Goal: Information Seeking & Learning: Learn about a topic

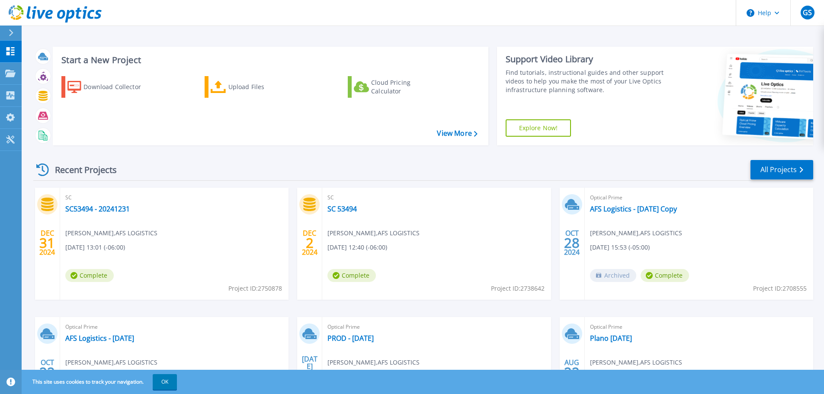
click at [10, 32] on icon at bounding box center [11, 32] width 5 height 7
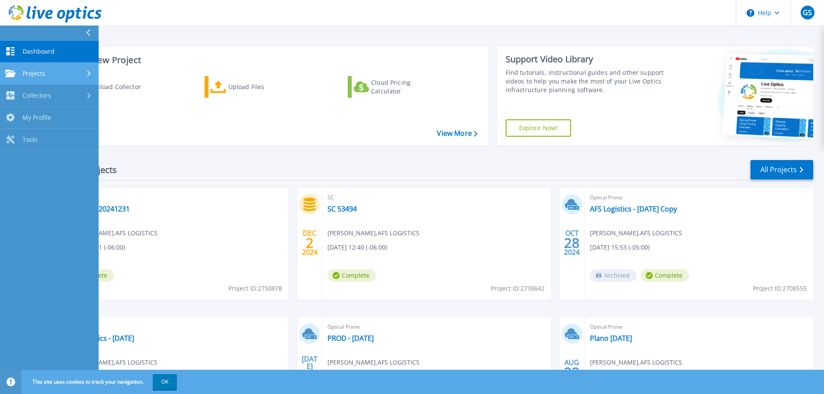
click at [36, 74] on span "Projects" at bounding box center [33, 74] width 23 height 8
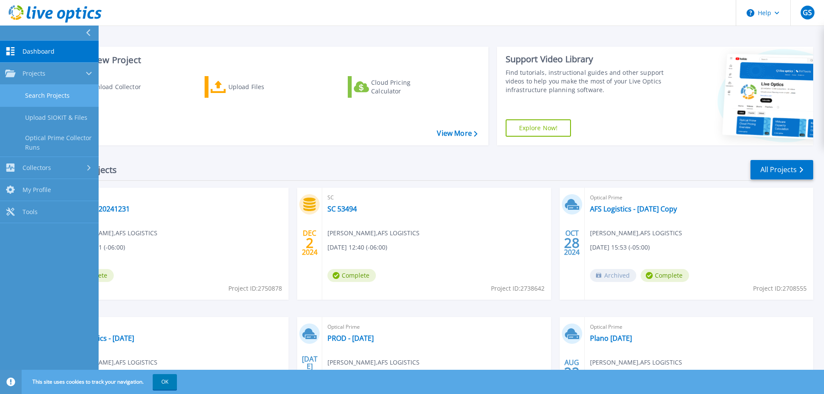
click at [56, 99] on link "Search Projects" at bounding box center [49, 96] width 99 height 22
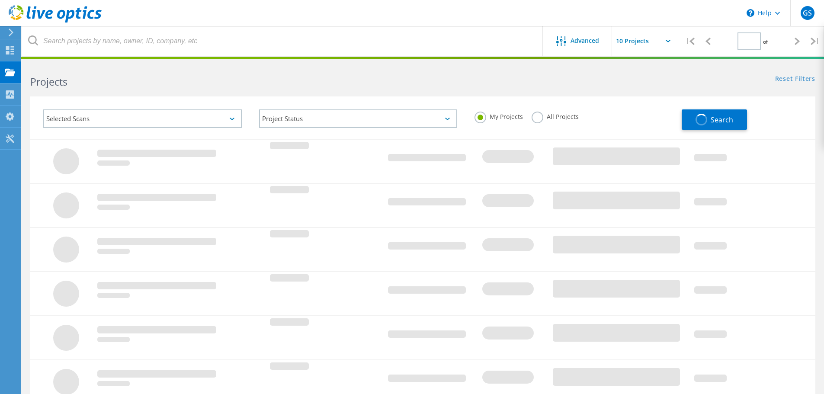
type input "1"
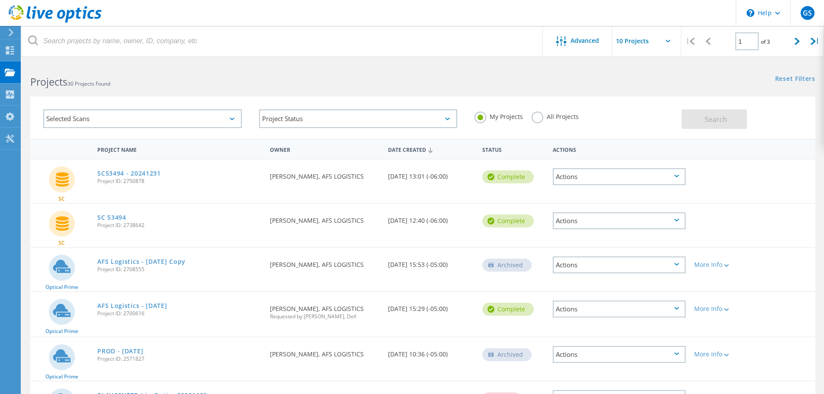
click at [677, 177] on icon at bounding box center [676, 176] width 5 height 3
click at [614, 177] on div "Share" at bounding box center [618, 176] width 131 height 13
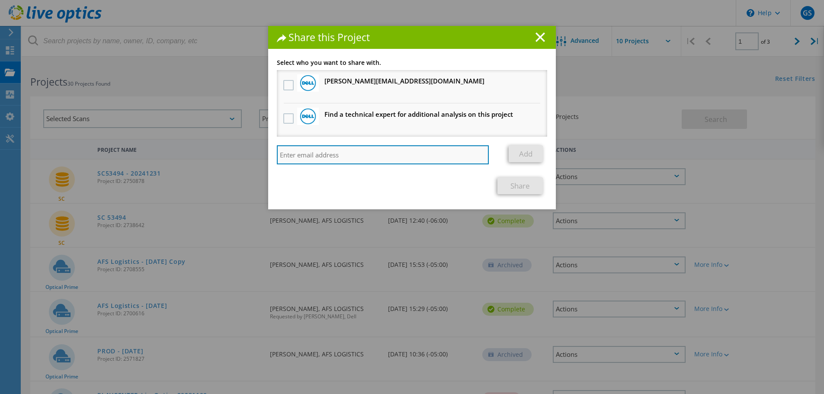
click at [368, 153] on input "search" at bounding box center [383, 154] width 212 height 19
click at [309, 155] on input "search" at bounding box center [383, 154] width 212 height 19
paste input "keith.hawkey@opkalla.com"
type input "keith.hawkey@opkalla.com"
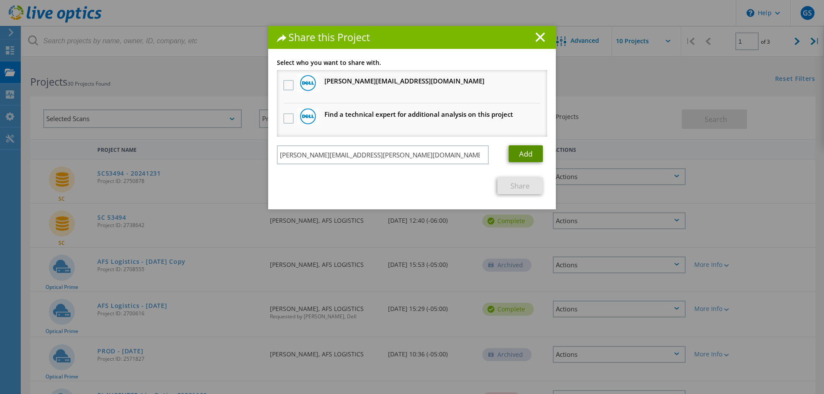
click at [515, 153] on link "Add" at bounding box center [525, 153] width 34 height 17
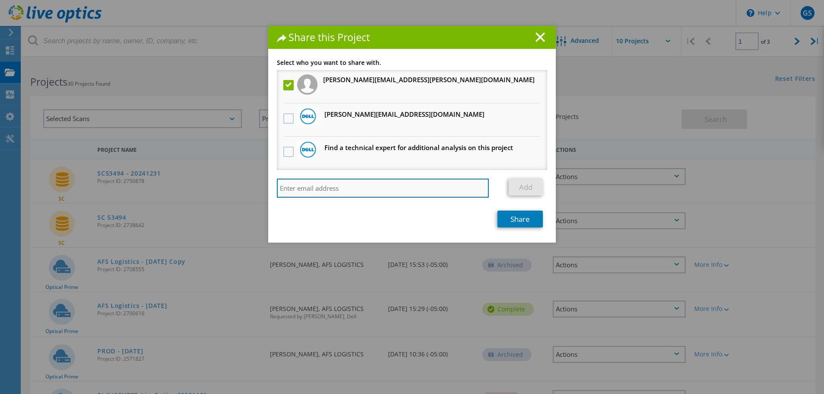
click at [382, 190] on input "search" at bounding box center [383, 188] width 212 height 19
paste input "gray.salladay@opkalla.com"
type input "gray.salladay@opkalla.com"
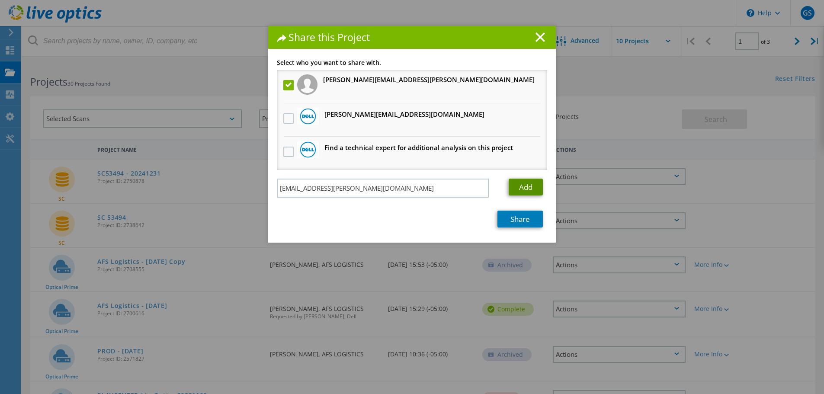
click at [517, 185] on link "Add" at bounding box center [525, 187] width 34 height 17
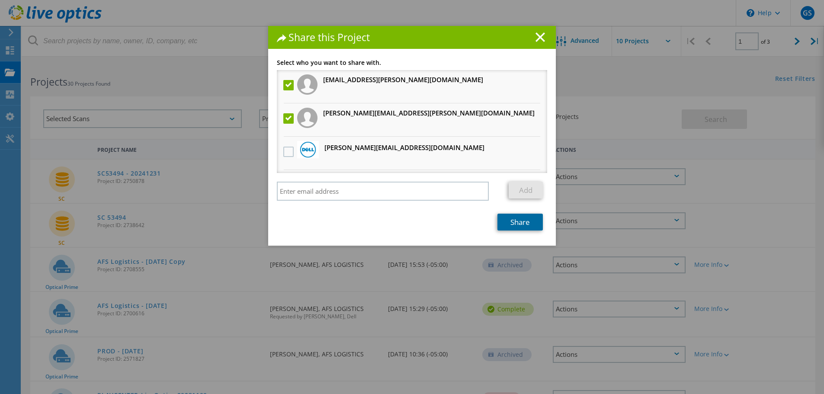
click at [512, 220] on link "Share" at bounding box center [519, 222] width 45 height 17
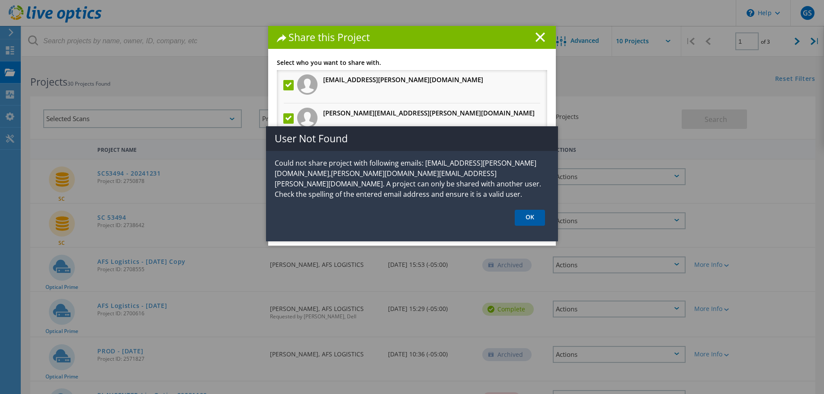
click at [526, 219] on link "OK" at bounding box center [529, 218] width 30 height 16
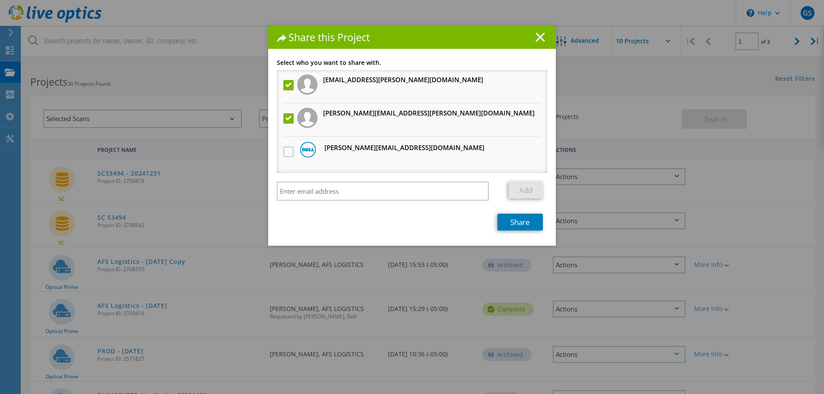
click at [538, 39] on line at bounding box center [540, 37] width 9 height 9
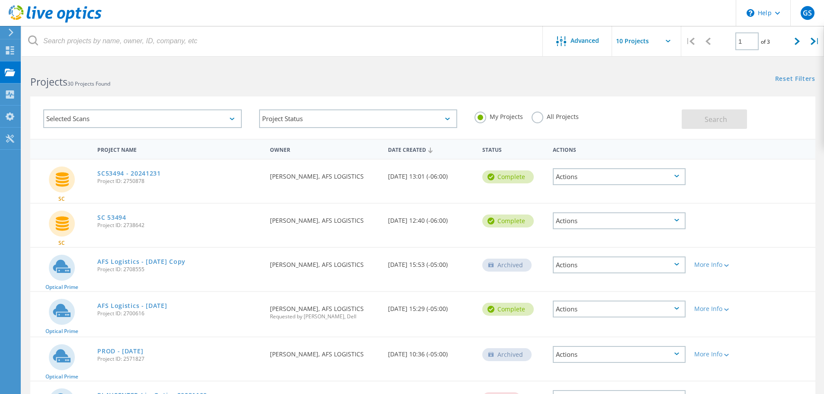
click at [670, 177] on div "Actions" at bounding box center [618, 176] width 133 height 17
click at [607, 160] on div "Project Details" at bounding box center [618, 162] width 131 height 13
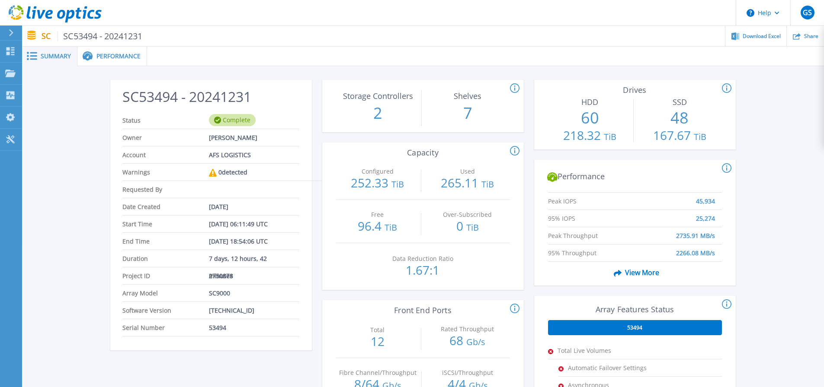
click at [131, 67] on div "SC53494 - 20241231 Status Complete Owner Greg Shafer Account AFS LOGISTICS Warn…" at bounding box center [423, 323] width 802 height 515
click at [97, 46] on div "SC SC53494 - 20241231 Download Excel Share" at bounding box center [423, 36] width 802 height 20
click at [97, 53] on span "Performance" at bounding box center [118, 56] width 44 height 6
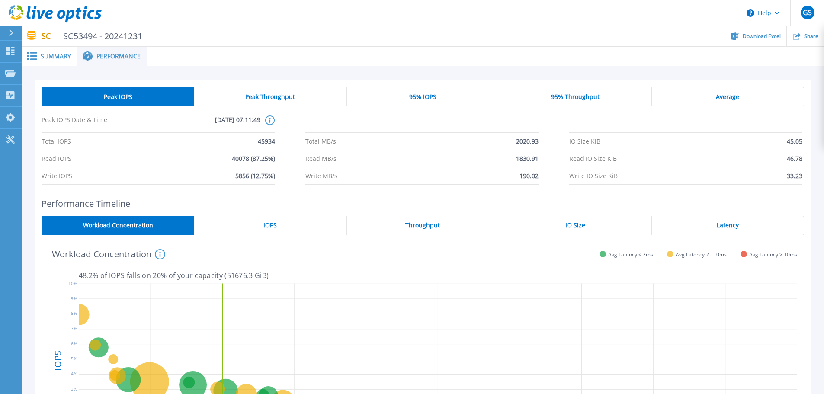
click at [39, 54] on span at bounding box center [31, 56] width 19 height 8
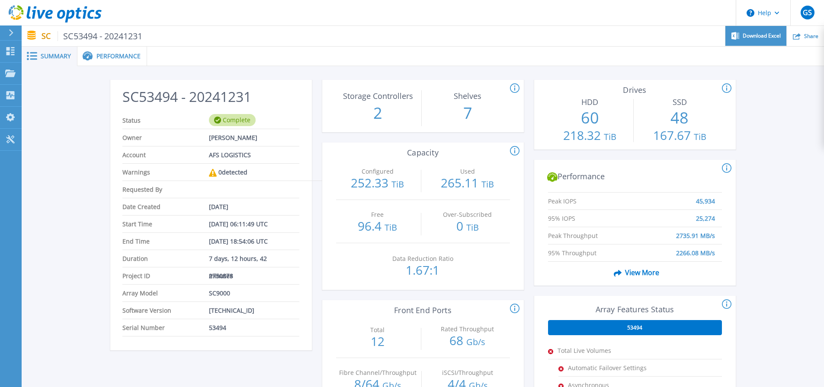
click at [760, 34] on span "Download Excel" at bounding box center [761, 35] width 38 height 5
click at [128, 55] on span "Performance" at bounding box center [118, 56] width 44 height 6
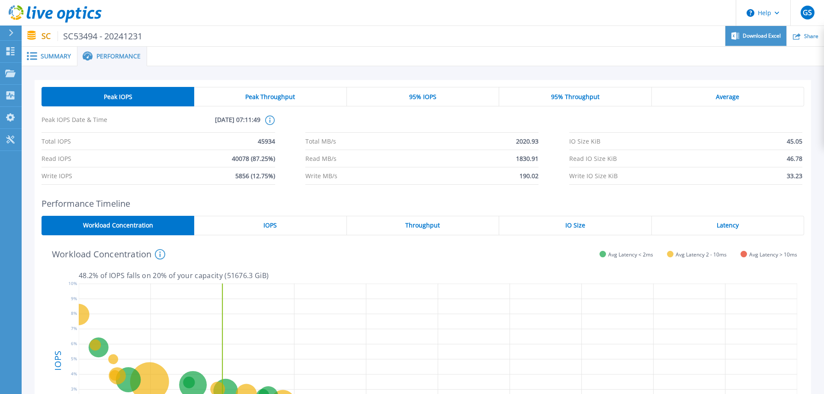
click at [747, 38] on span "Download Excel" at bounding box center [761, 35] width 38 height 5
click at [48, 37] on p "SC SC53494 - 20241231" at bounding box center [92, 36] width 101 height 10
click at [46, 54] on span "Summary" at bounding box center [56, 56] width 30 height 6
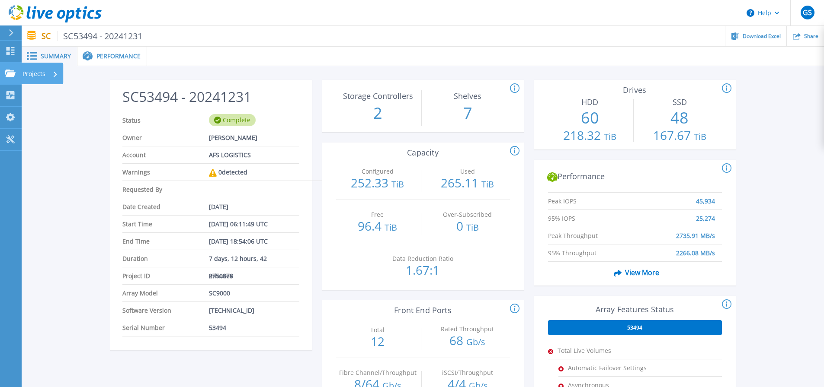
click at [13, 66] on link "Projects Projects" at bounding box center [11, 74] width 22 height 22
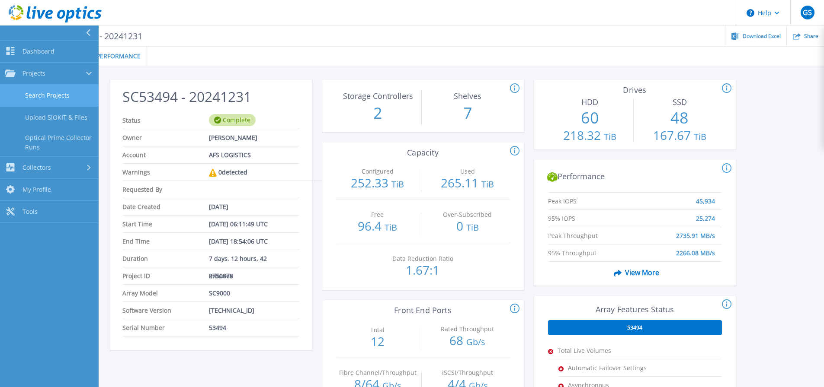
click at [40, 89] on link "Search Projects" at bounding box center [49, 96] width 99 height 22
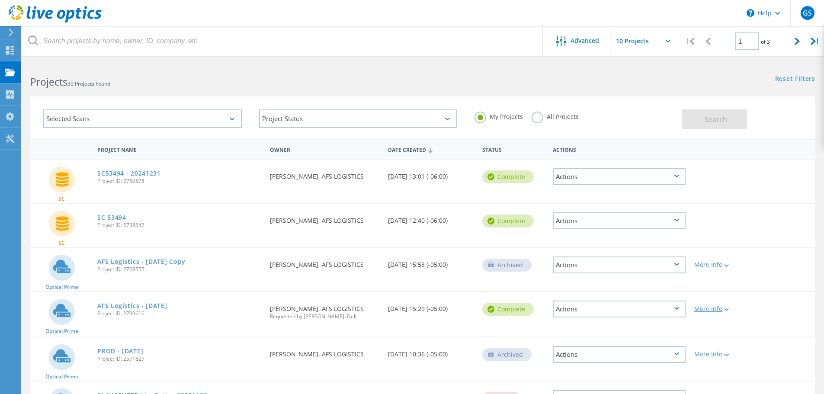
click at [722, 310] on div "More Info" at bounding box center [721, 309] width 54 height 6
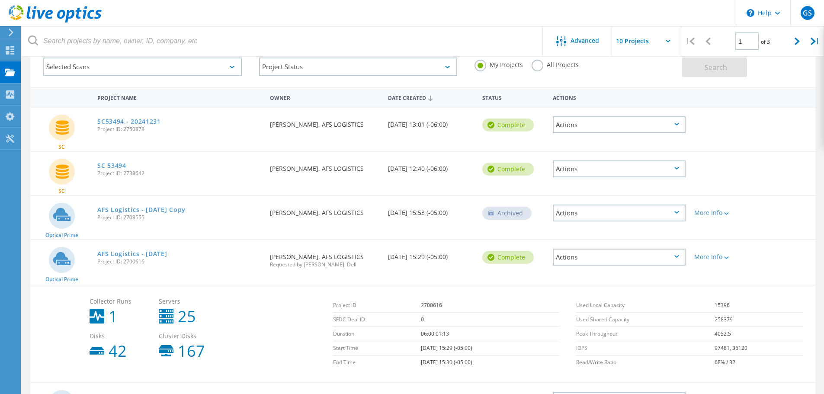
scroll to position [130, 0]
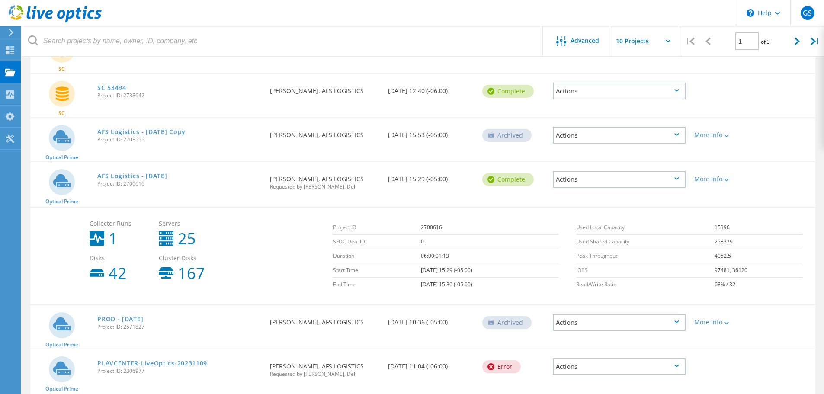
click at [597, 175] on div "Actions" at bounding box center [618, 179] width 133 height 17
click at [583, 157] on div "View Project" at bounding box center [618, 159] width 131 height 13
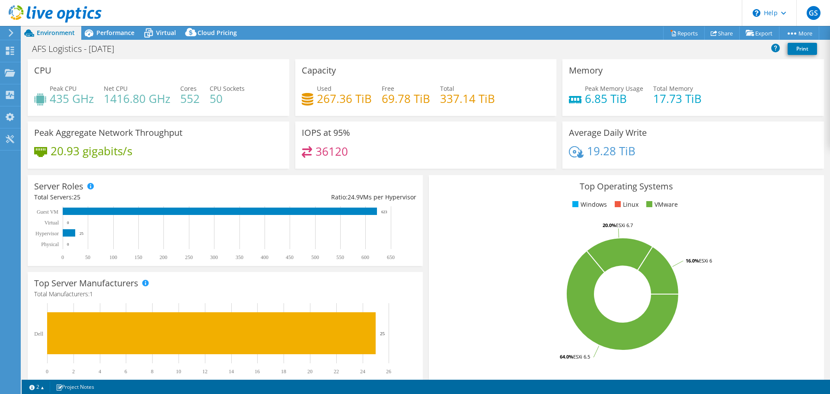
select select "USEast"
select select "USD"
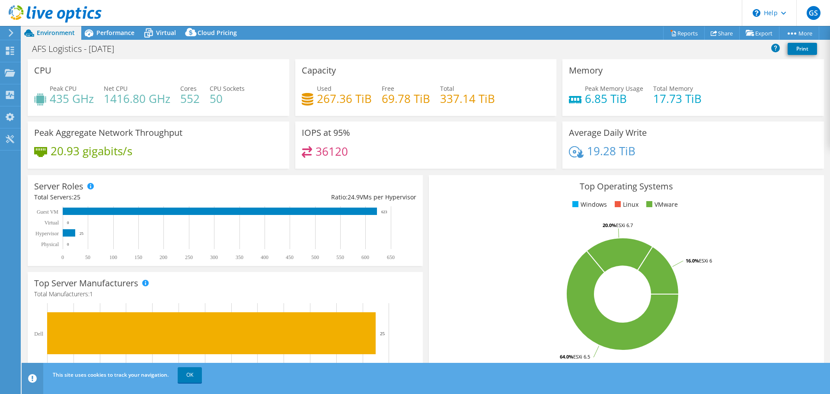
click at [648, 45] on div "AFS Logistics - [DATE] Print" at bounding box center [426, 49] width 808 height 16
click at [170, 14] on header "GS End User [PERSON_NAME] [EMAIL_ADDRESS][DOMAIN_NAME] AFS LOGISTICS My Profile…" at bounding box center [415, 13] width 830 height 26
click at [673, 33] on link "Reports" at bounding box center [684, 32] width 42 height 13
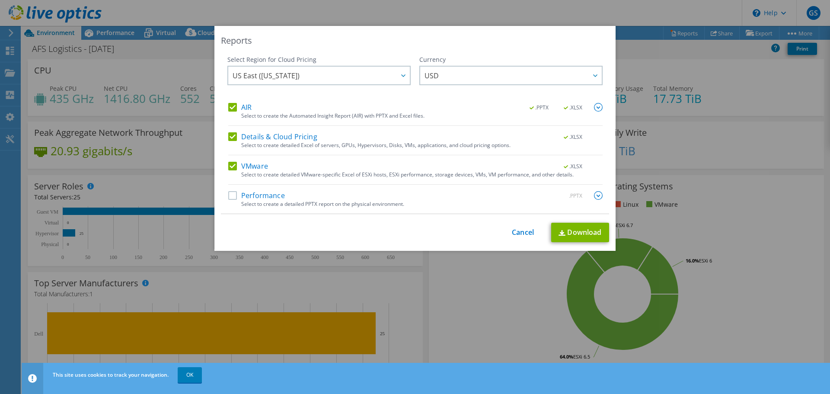
click at [230, 193] on label "Performance" at bounding box center [256, 195] width 57 height 9
click at [0, 0] on input "Performance" at bounding box center [0, 0] width 0 height 0
click at [594, 192] on img at bounding box center [598, 195] width 9 height 9
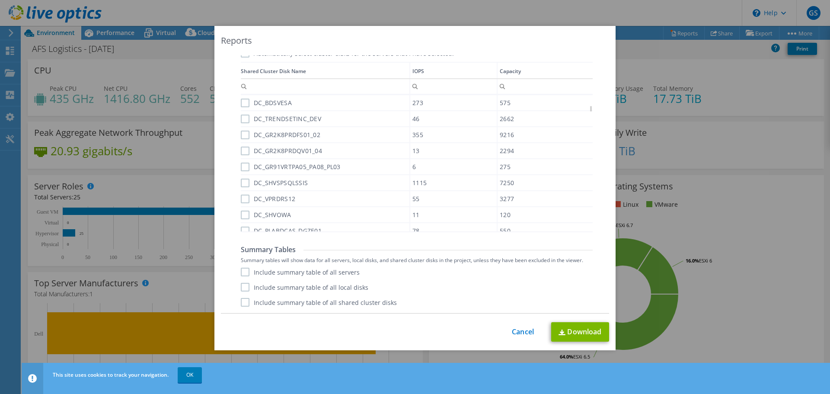
scroll to position [415, 0]
click at [574, 330] on link "Download" at bounding box center [580, 331] width 58 height 19
click at [9, 191] on div "Reports Select Region for Cloud Pricing Asia Pacific (Hong Kong) Asia Pacific (…" at bounding box center [415, 197] width 830 height 342
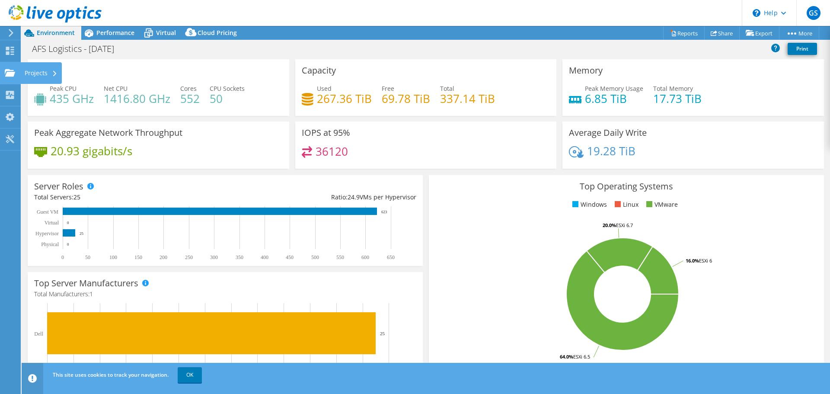
click at [12, 73] on use at bounding box center [10, 72] width 10 height 7
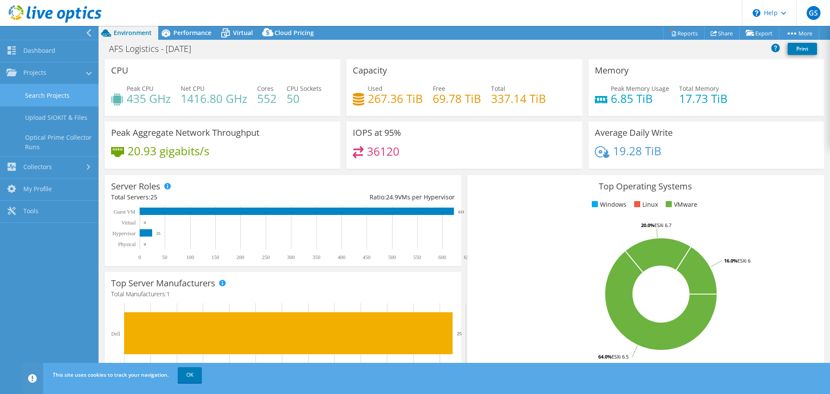
click at [54, 97] on link "Search Projects" at bounding box center [49, 95] width 99 height 22
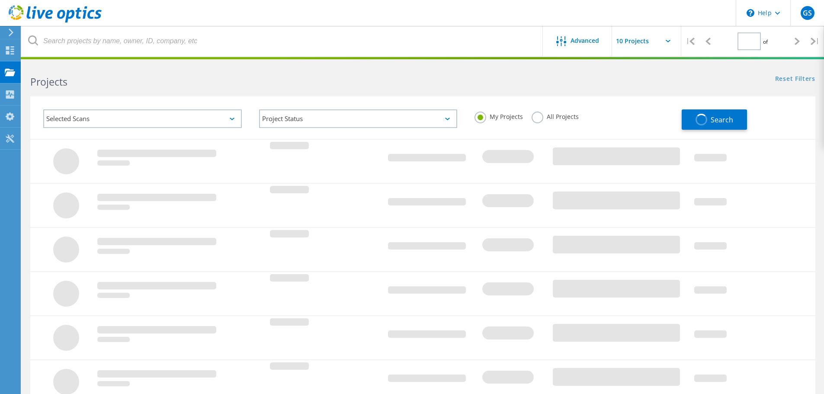
type input "1"
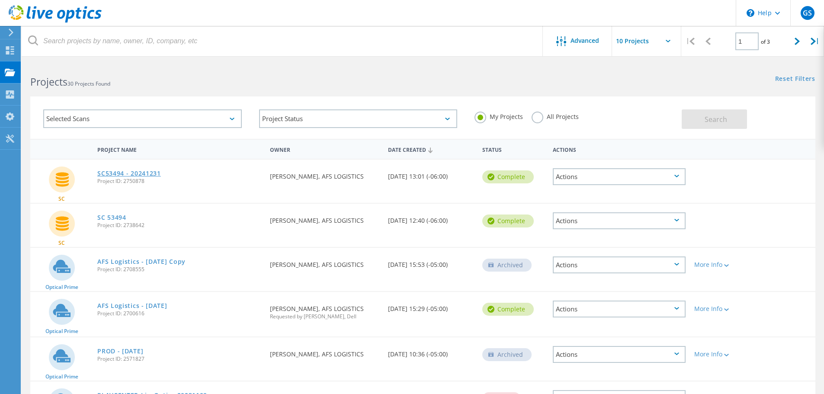
click at [148, 173] on link "SC53494 - 20241231" at bounding box center [129, 173] width 64 height 6
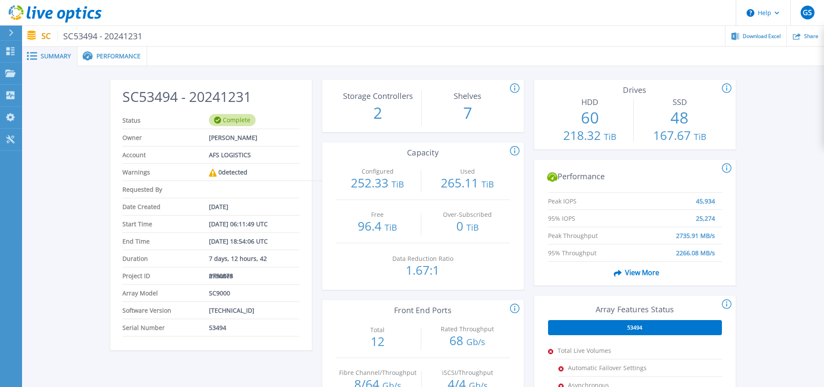
click at [111, 54] on span "Performance" at bounding box center [118, 56] width 44 height 6
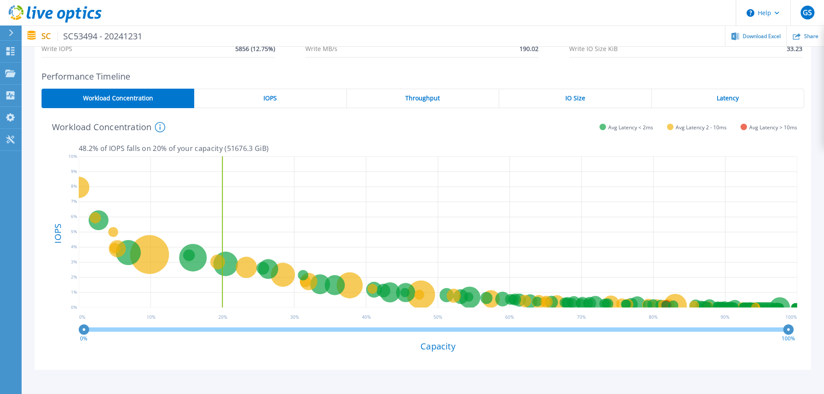
scroll to position [130, 0]
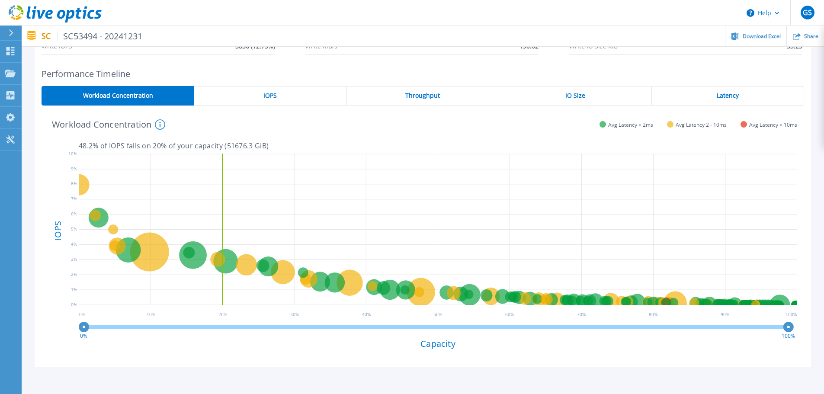
click at [429, 92] on span "Throughput" at bounding box center [422, 95] width 35 height 7
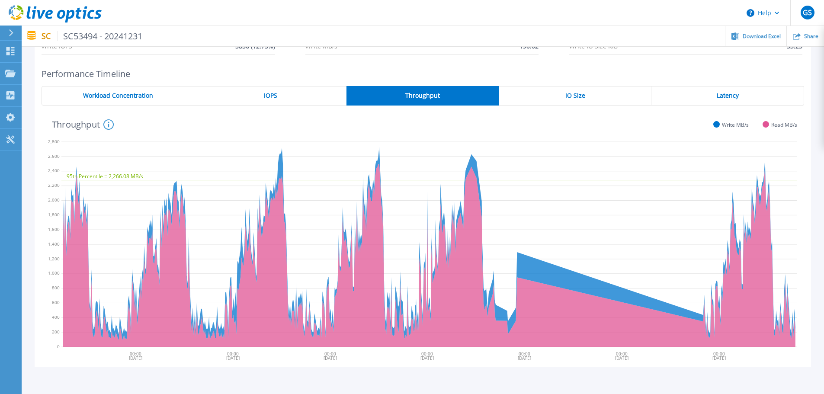
click at [138, 92] on span "Workload Concentration" at bounding box center [118, 95] width 70 height 7
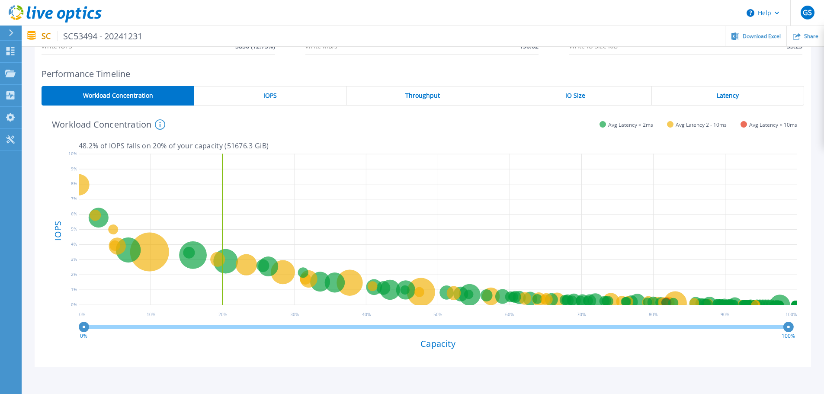
click at [281, 98] on div "IOPS" at bounding box center [270, 95] width 152 height 19
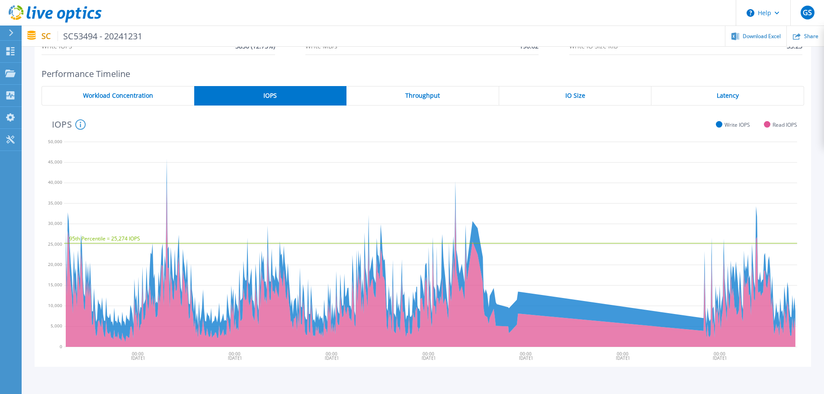
click at [133, 100] on div "Workload Concentration" at bounding box center [118, 95] width 153 height 19
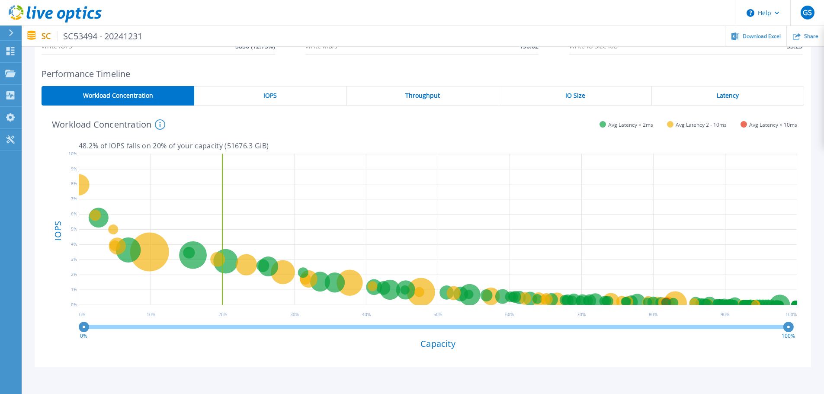
click at [731, 99] on div "Latency" at bounding box center [727, 95] width 152 height 19
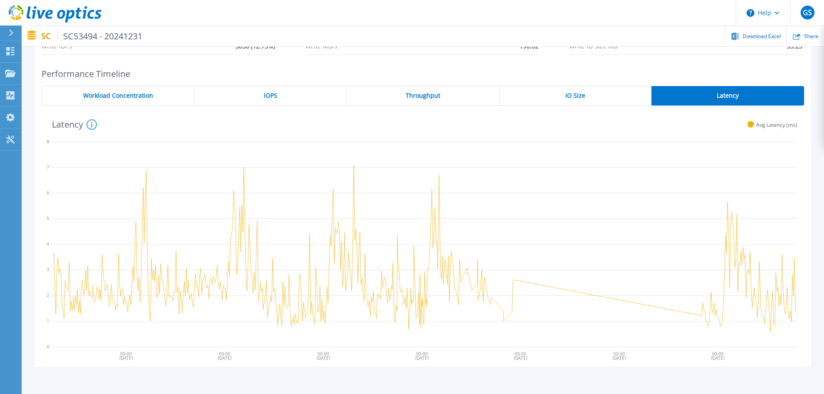
click at [546, 98] on div "IO Size" at bounding box center [575, 95] width 152 height 19
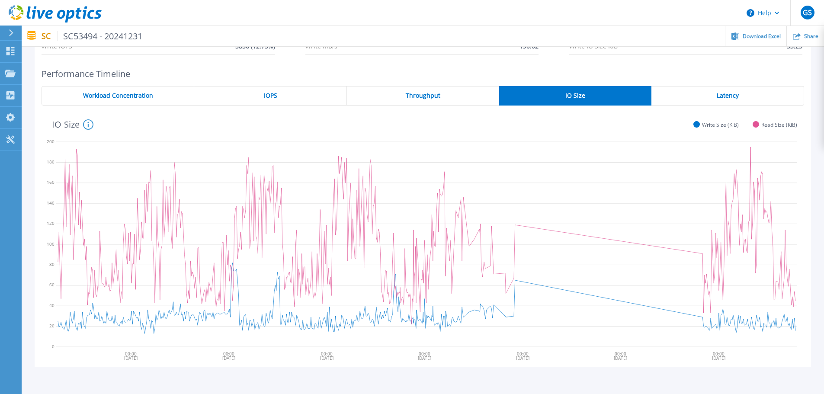
click at [704, 98] on div "Latency" at bounding box center [727, 95] width 153 height 19
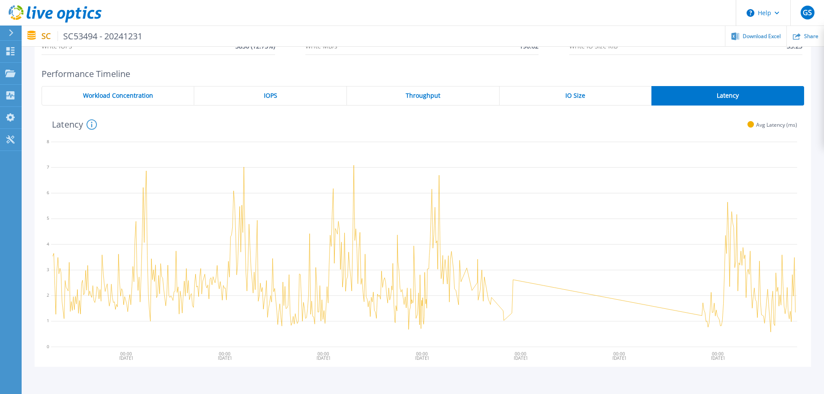
click at [392, 96] on div "Throughput" at bounding box center [423, 95] width 153 height 19
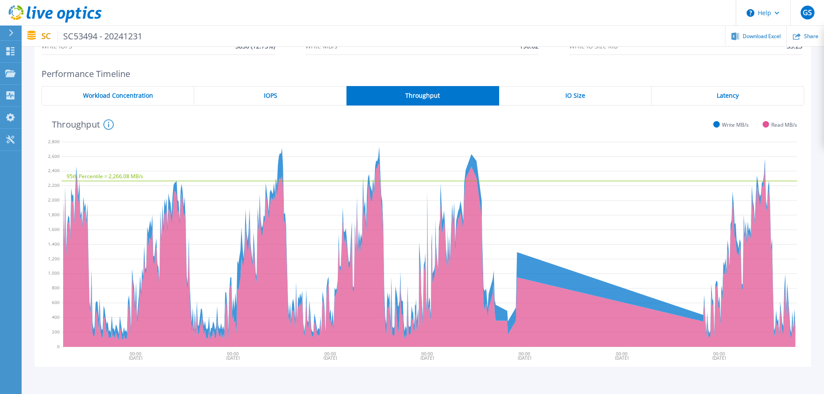
click at [286, 94] on div "IOPS" at bounding box center [270, 95] width 152 height 19
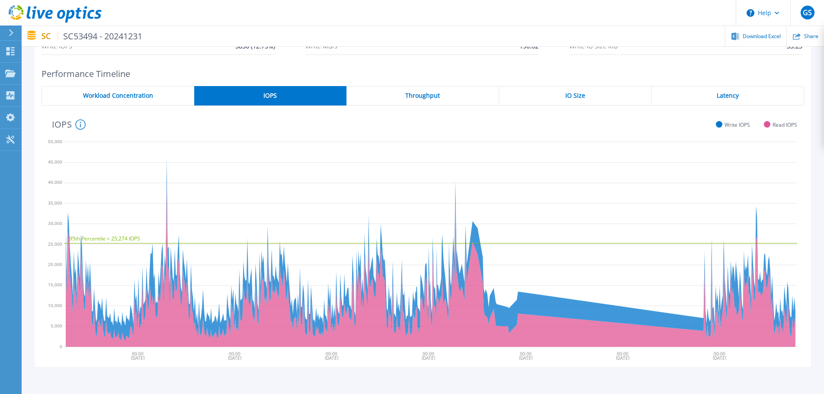
click at [122, 92] on span "Workload Concentration" at bounding box center [118, 95] width 70 height 7
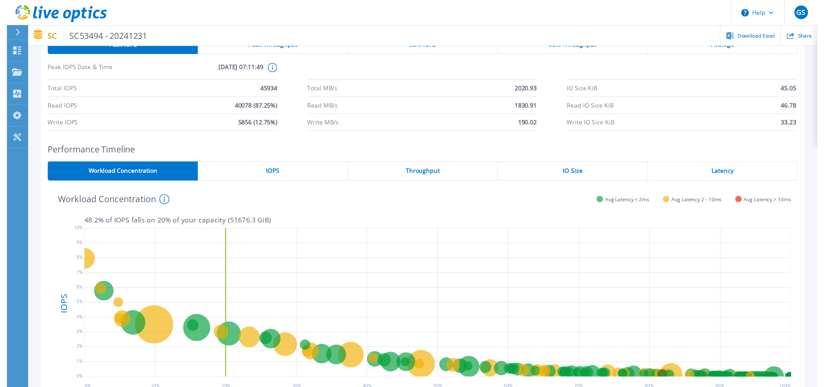
scroll to position [0, 0]
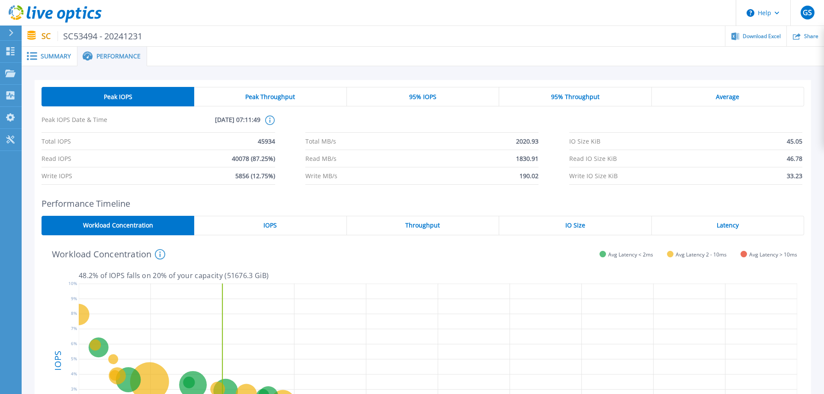
click at [42, 57] on span "Summary" at bounding box center [56, 56] width 30 height 6
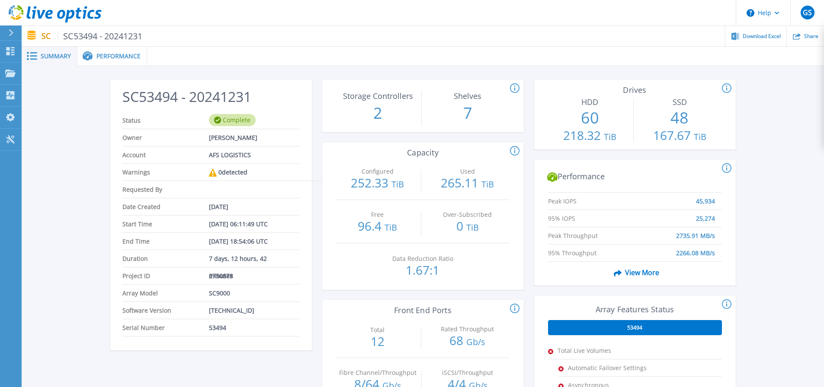
click at [514, 89] on icon at bounding box center [515, 88] width 10 height 10
click at [14, 33] on div at bounding box center [15, 33] width 14 height 15
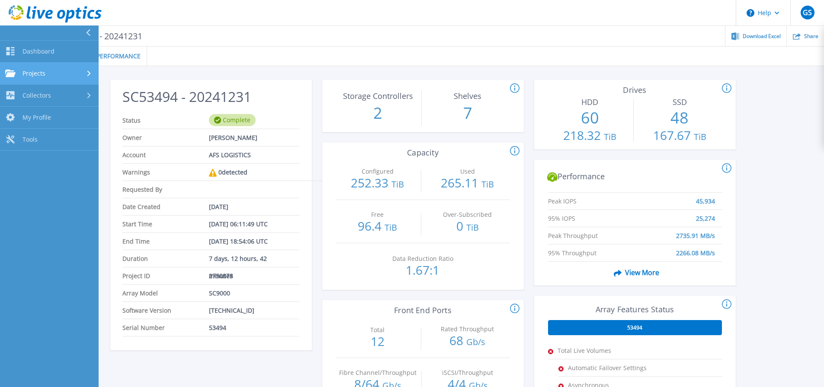
click at [45, 67] on link "Projects Projects" at bounding box center [49, 74] width 99 height 22
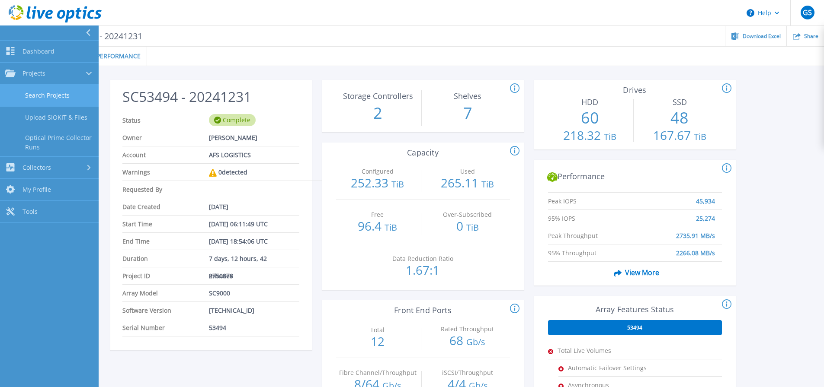
click at [54, 99] on link "Search Projects" at bounding box center [49, 96] width 99 height 22
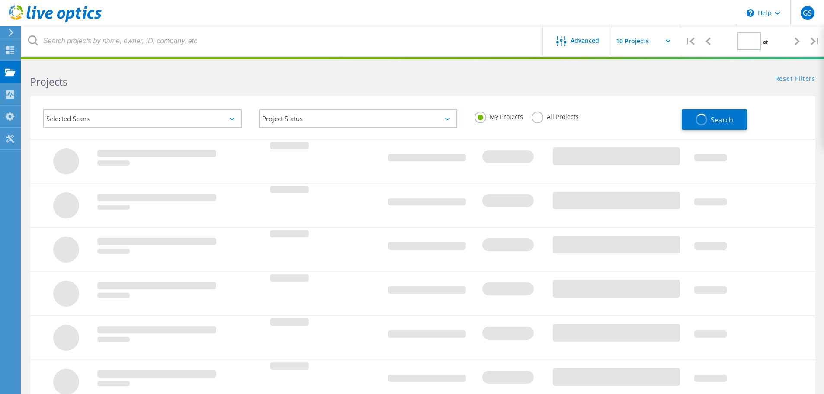
type input "1"
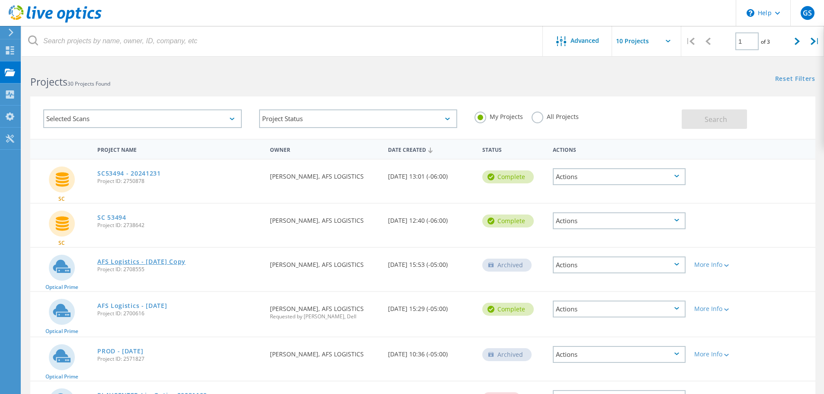
click at [118, 265] on link "AFS Logistics - [DATE] Copy" at bounding box center [141, 262] width 88 height 6
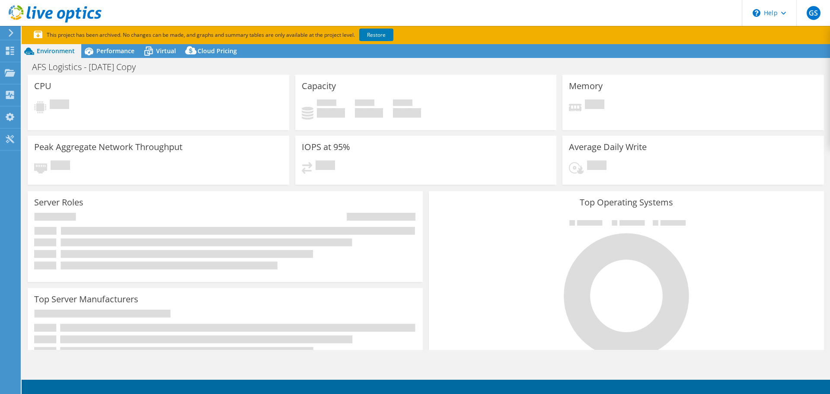
select select "USD"
select select "USEast"
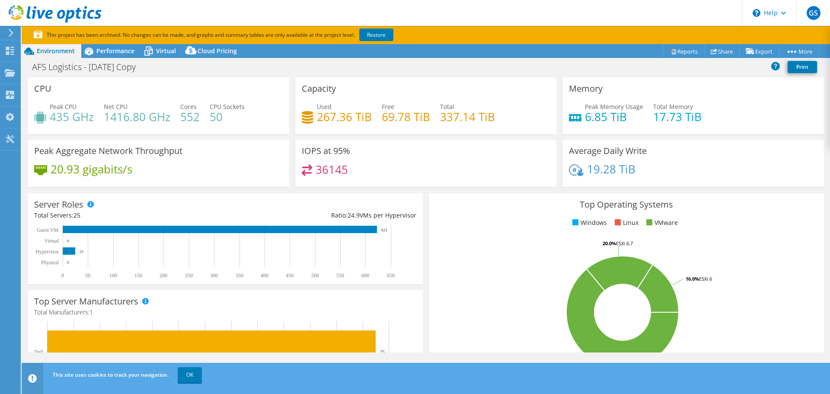
click at [11, 31] on use at bounding box center [11, 33] width 5 height 8
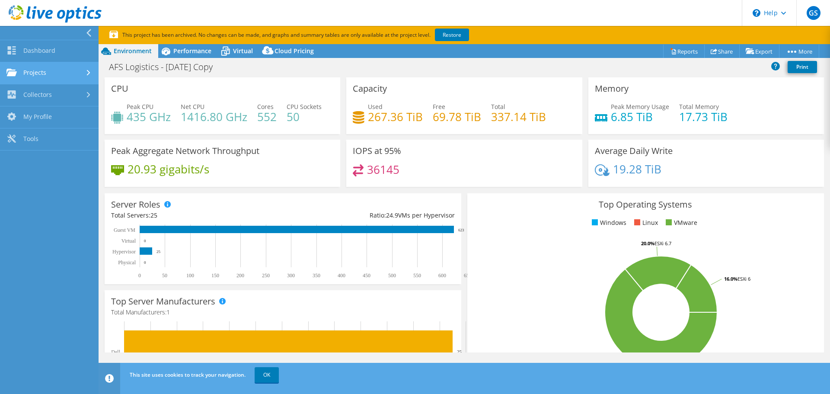
click at [35, 76] on link "Projects" at bounding box center [49, 73] width 99 height 22
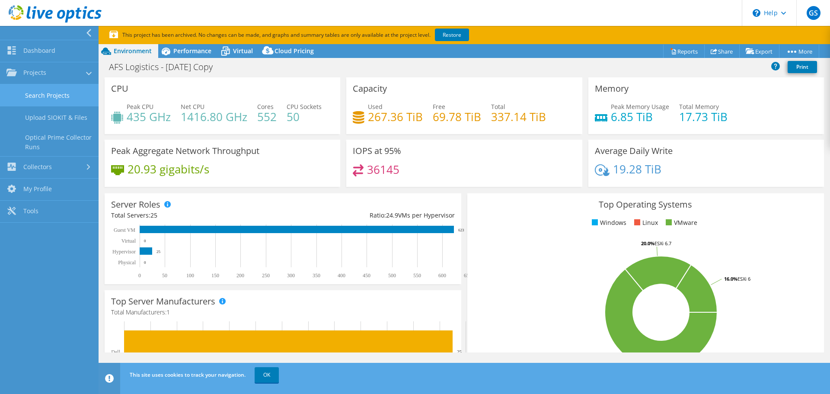
click at [39, 96] on link "Search Projects" at bounding box center [49, 95] width 99 height 22
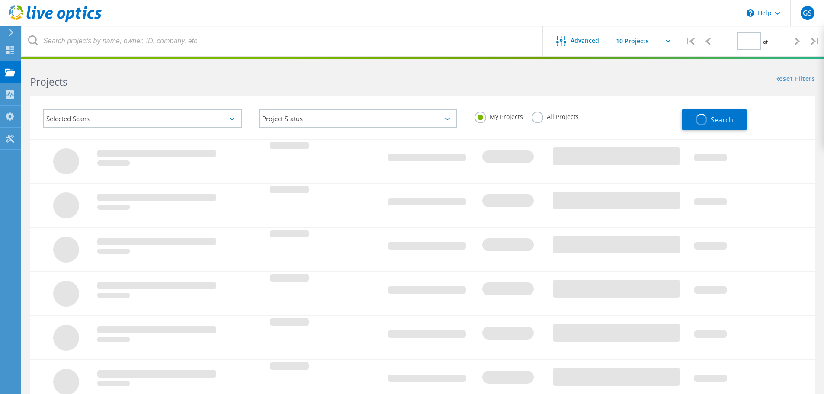
type input "1"
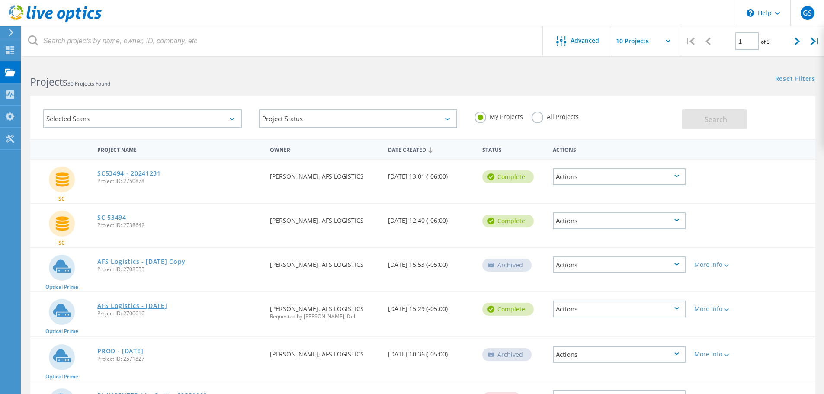
click at [159, 307] on link "AFS Logistics - [DATE]" at bounding box center [132, 306] width 70 height 6
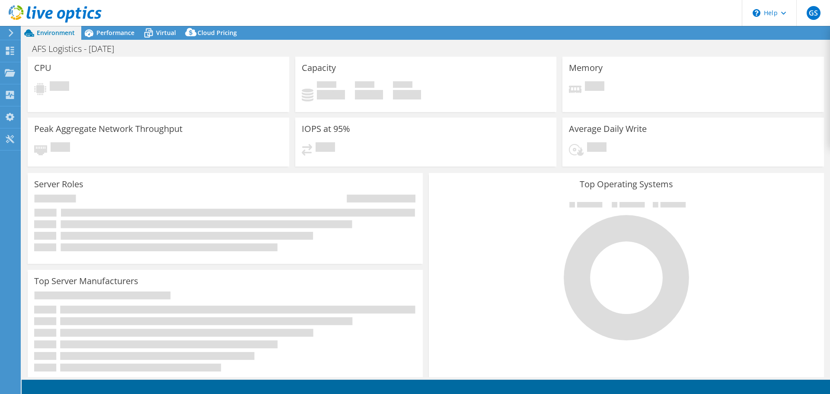
select select "USEast"
select select "USD"
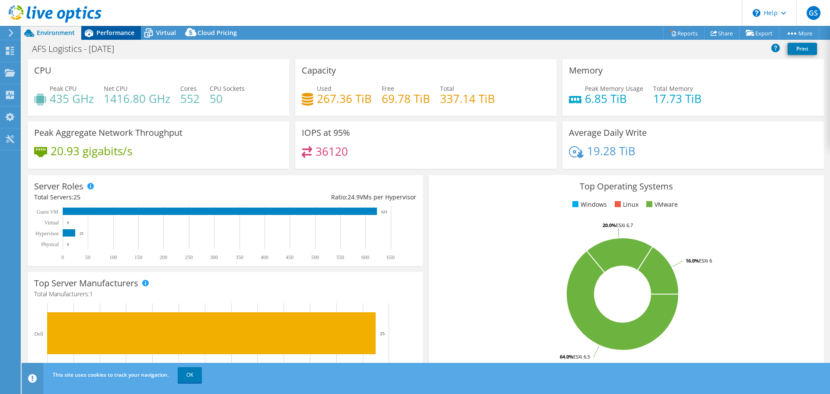
click at [123, 33] on span "Performance" at bounding box center [115, 33] width 38 height 8
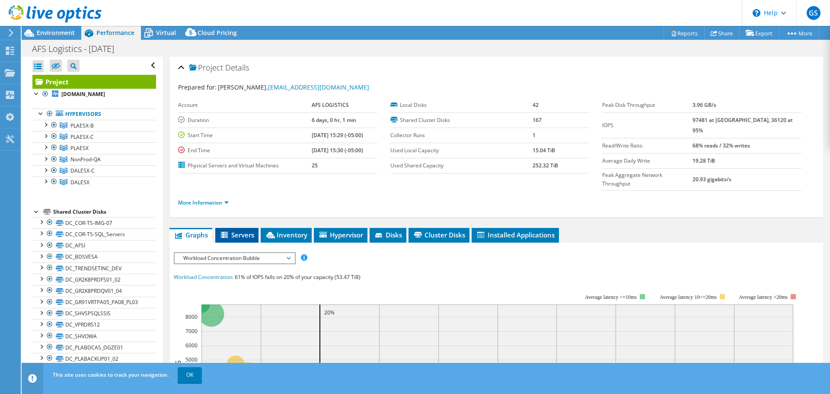
click at [233, 230] on span "Servers" at bounding box center [237, 234] width 35 height 9
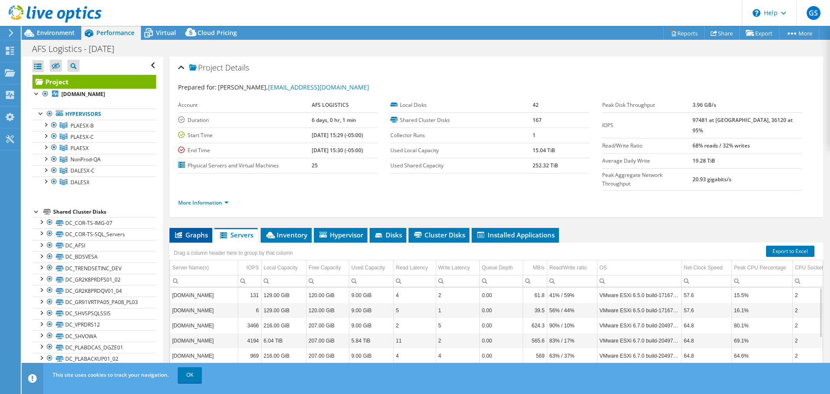
click at [179, 232] on icon at bounding box center [178, 235] width 7 height 6
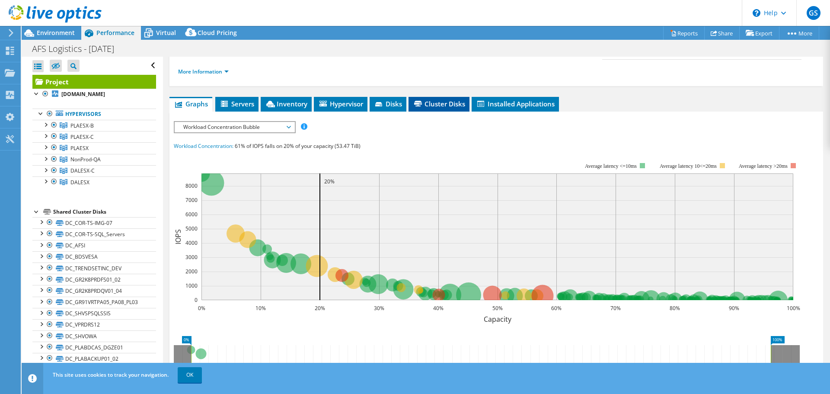
scroll to position [173, 0]
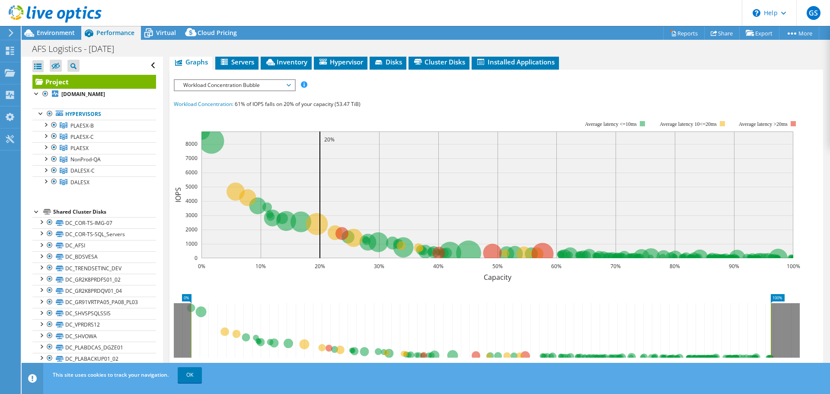
click at [451, 79] on div "IOPS Disk Throughput IO Size Latency Queue Depth CPU Percentage Memory Page Fau…" at bounding box center [496, 239] width 645 height 320
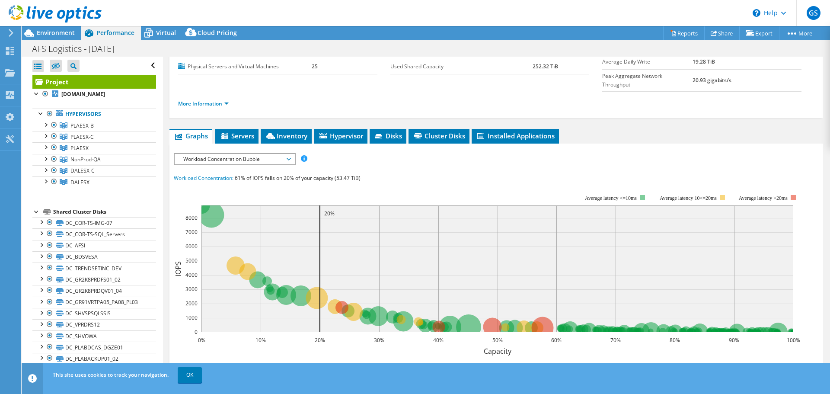
scroll to position [43, 0]
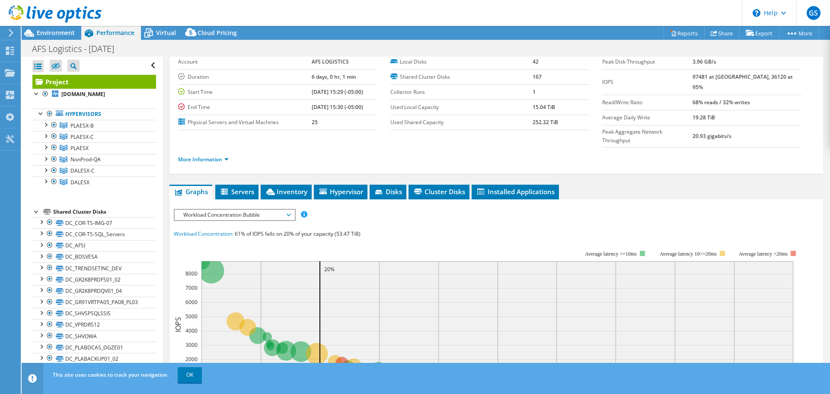
click at [268, 210] on span "Workload Concentration Bubble" at bounding box center [234, 215] width 111 height 10
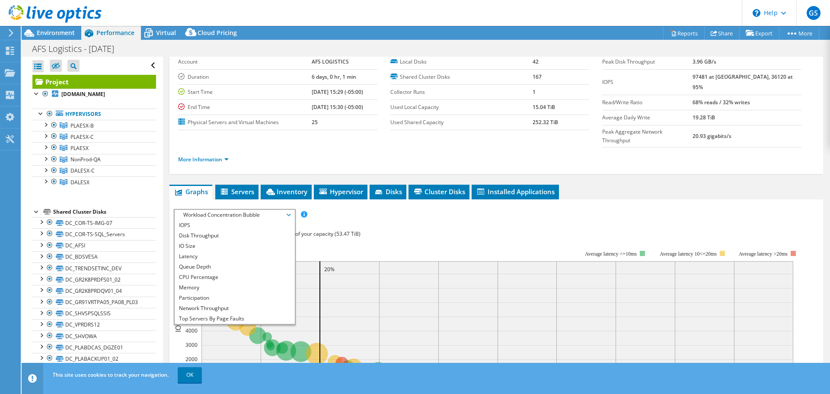
click at [368, 229] on div "Workload Concentration: 61% of IOPS falls on 20% of your capacity (53.47 TiB)" at bounding box center [496, 234] width 645 height 10
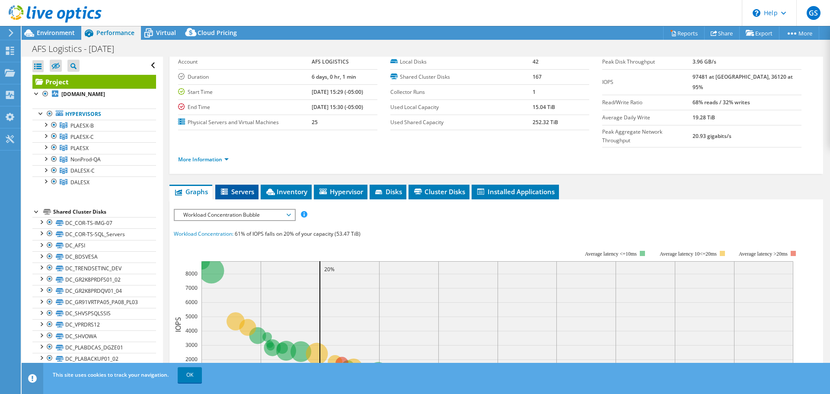
click at [234, 187] on span "Servers" at bounding box center [237, 191] width 35 height 9
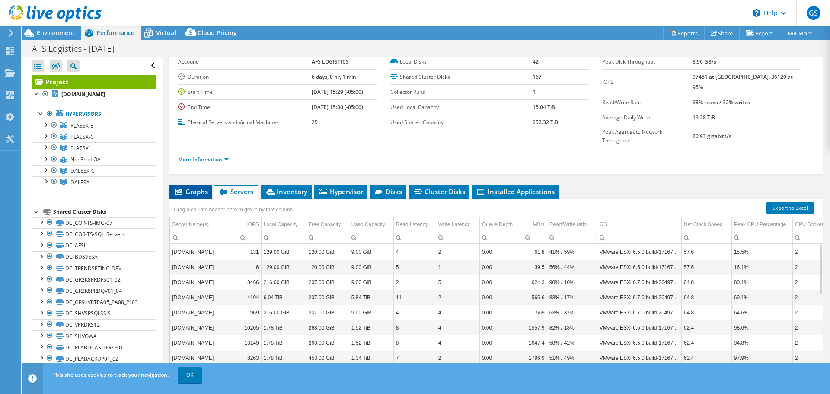
click at [191, 187] on span "Graphs" at bounding box center [191, 191] width 34 height 9
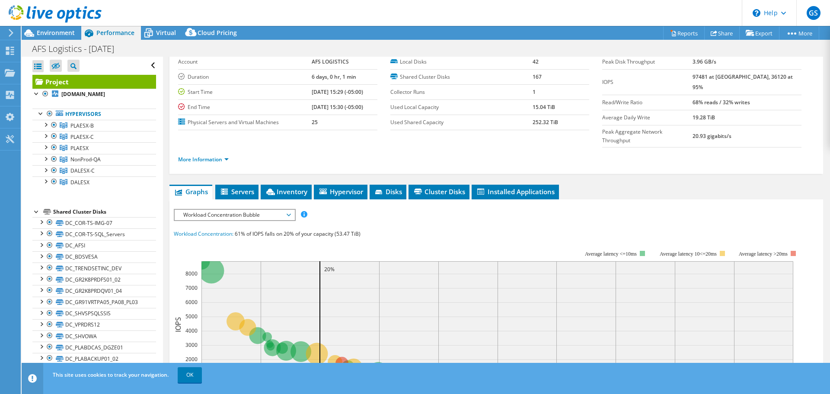
click at [196, 210] on span "Workload Concentration Bubble" at bounding box center [234, 215] width 111 height 10
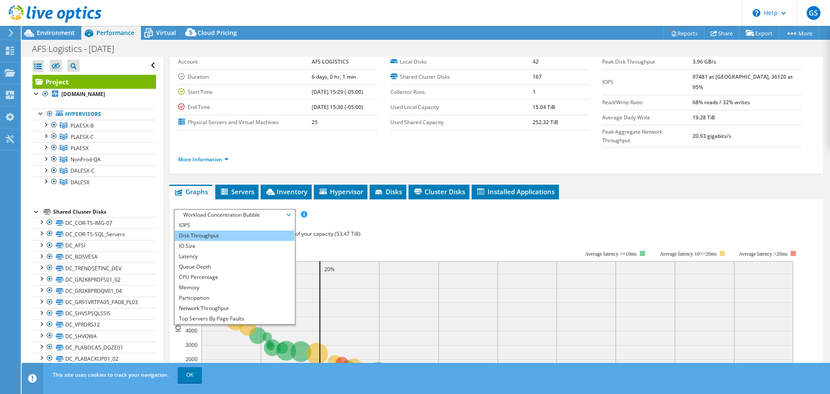
click at [192, 230] on li "Disk Throughput" at bounding box center [235, 235] width 120 height 10
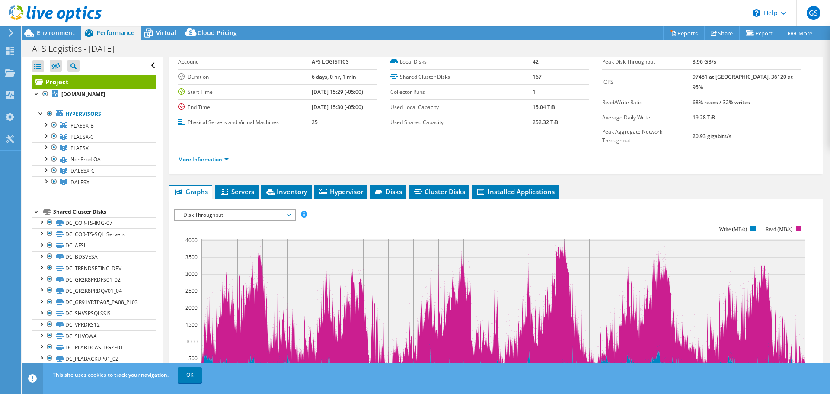
click at [218, 210] on span "Disk Throughput" at bounding box center [234, 215] width 111 height 10
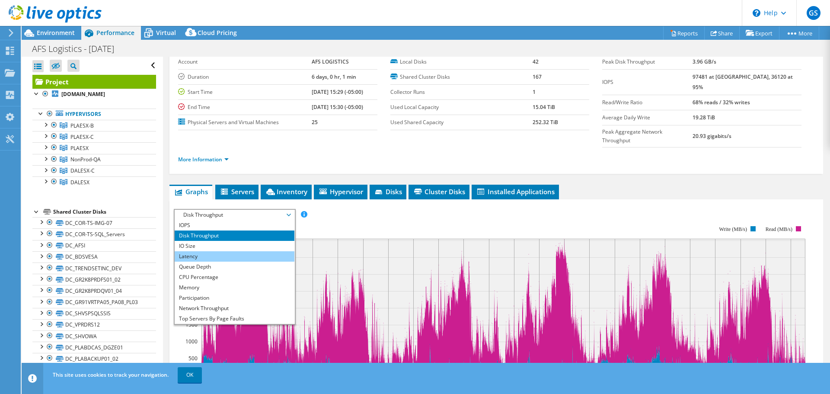
click at [188, 251] on li "Latency" at bounding box center [235, 256] width 120 height 10
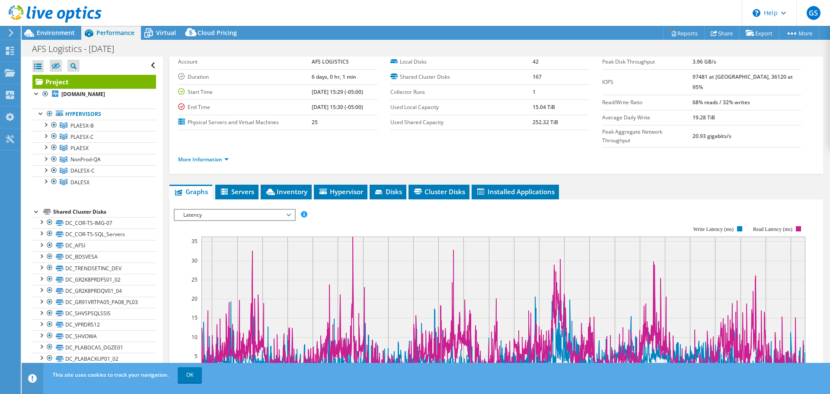
click at [283, 210] on span "Latency" at bounding box center [234, 215] width 111 height 10
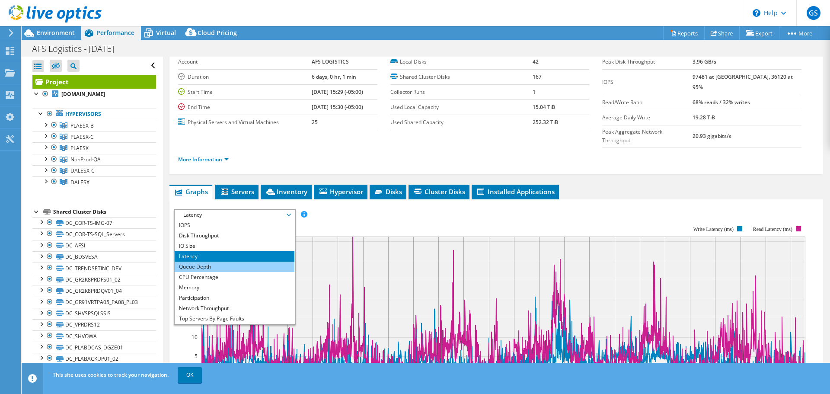
click at [191, 262] on li "Queue Depth" at bounding box center [235, 267] width 120 height 10
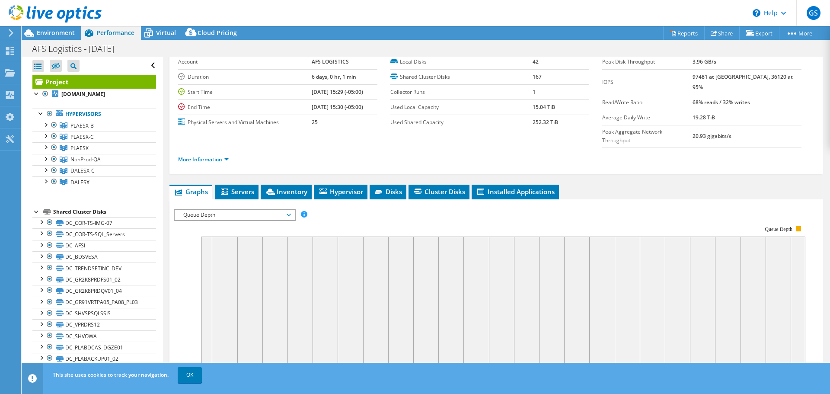
click at [244, 210] on span "Queue Depth" at bounding box center [234, 215] width 111 height 10
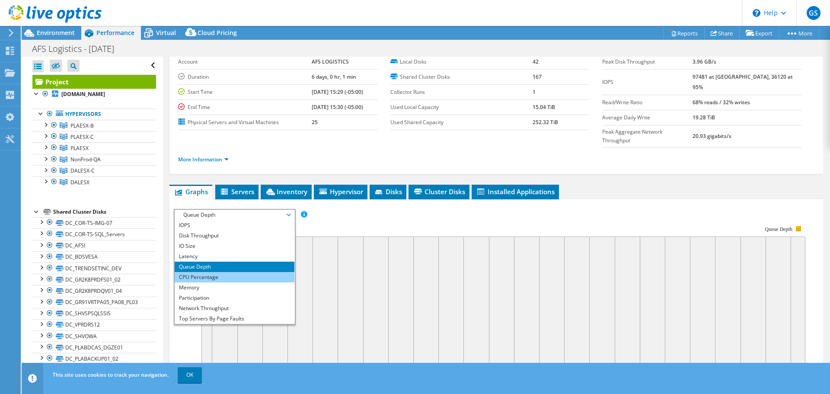
click at [198, 272] on li "CPU Percentage" at bounding box center [235, 277] width 120 height 10
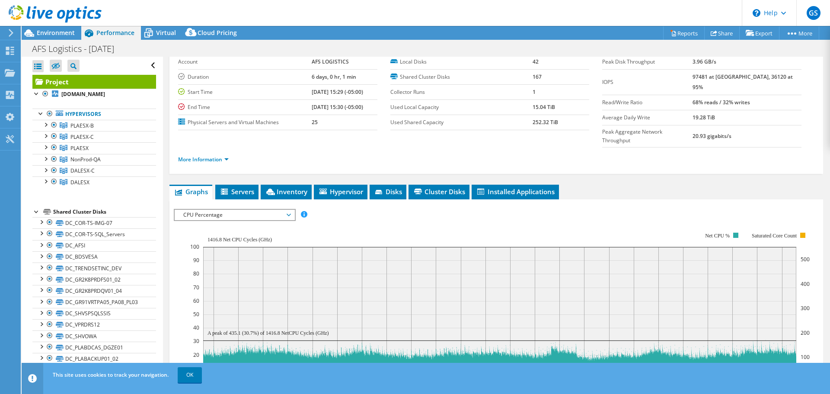
click at [238, 210] on span "CPU Percentage" at bounding box center [234, 215] width 111 height 10
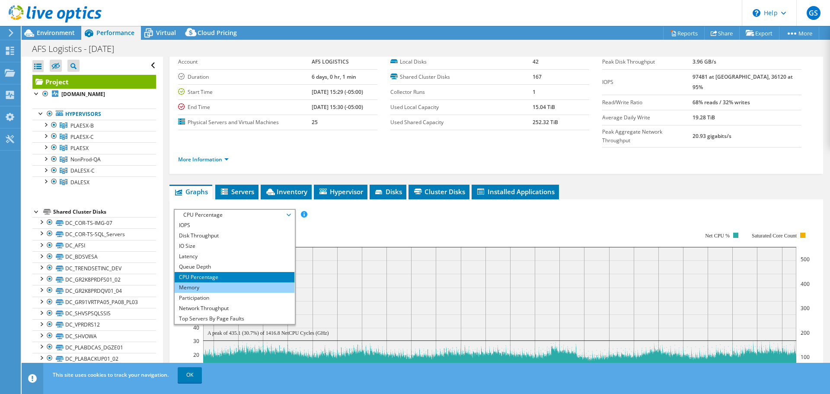
click at [209, 282] on li "Memory" at bounding box center [235, 287] width 120 height 10
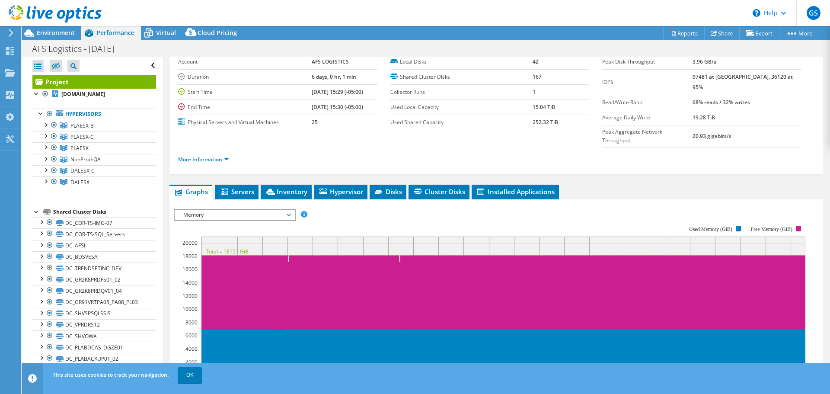
click at [231, 209] on div "Memory IOPS Disk Throughput IO Size Latency Queue Depth CPU Percentage Memory P…" at bounding box center [235, 215] width 122 height 12
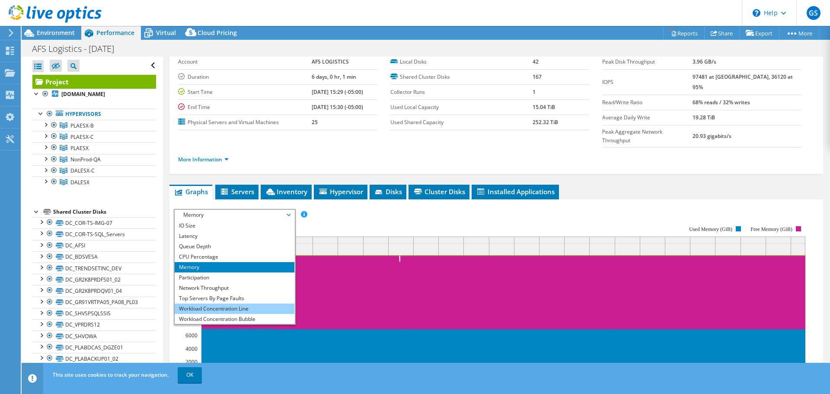
scroll to position [31, 0]
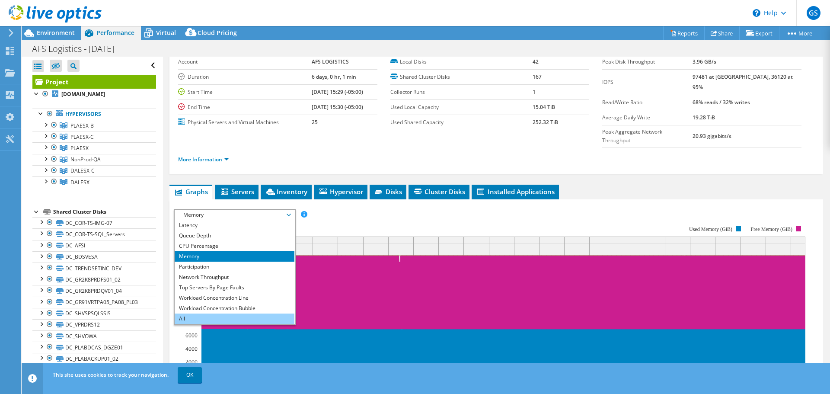
click at [208, 313] on li "All" at bounding box center [235, 318] width 120 height 10
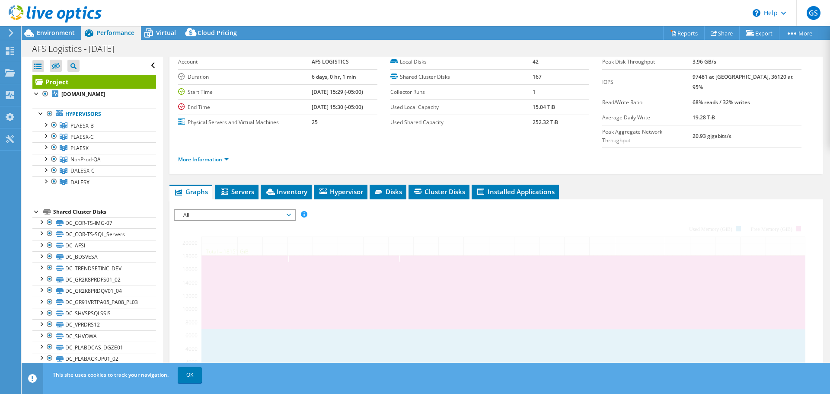
click at [254, 210] on span "All" at bounding box center [234, 215] width 111 height 10
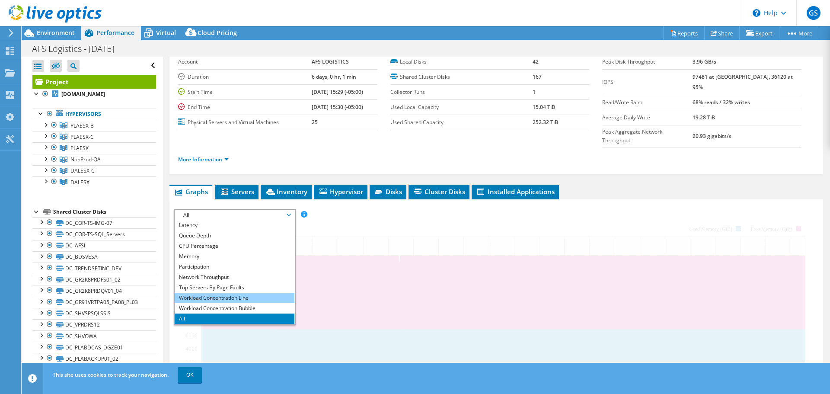
click at [226, 293] on li "Workload Concentration Line" at bounding box center [235, 298] width 120 height 10
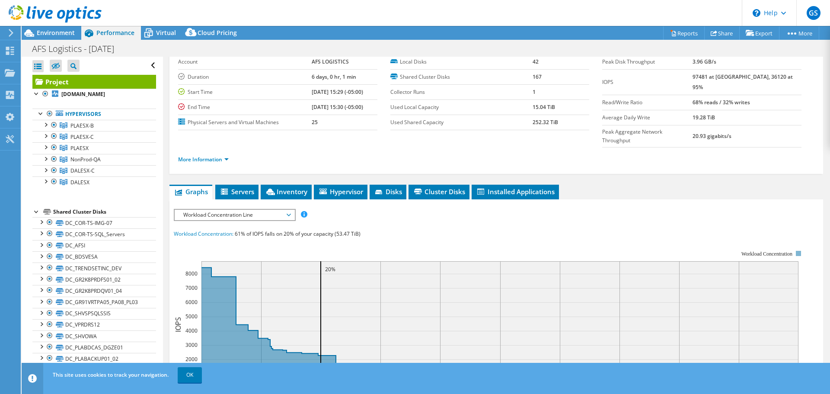
click at [246, 210] on span "Workload Concentration Line" at bounding box center [234, 215] width 111 height 10
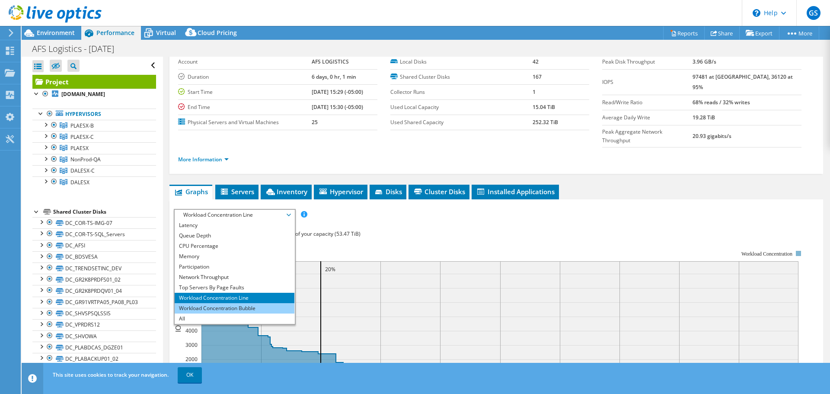
click at [221, 303] on li "Workload Concentration Bubble" at bounding box center [235, 308] width 120 height 10
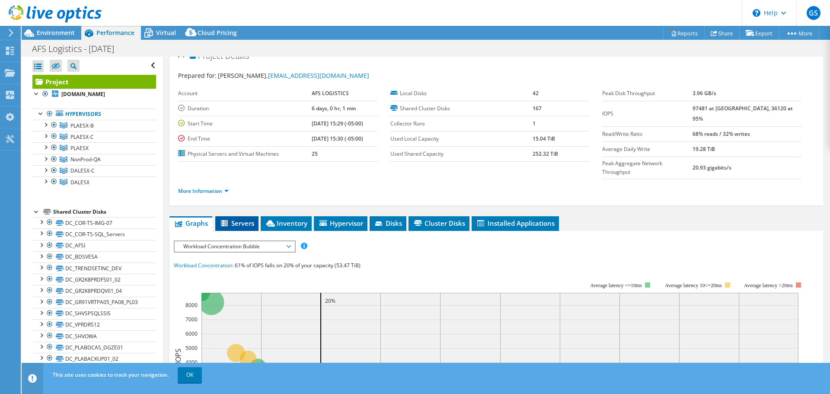
scroll to position [0, 0]
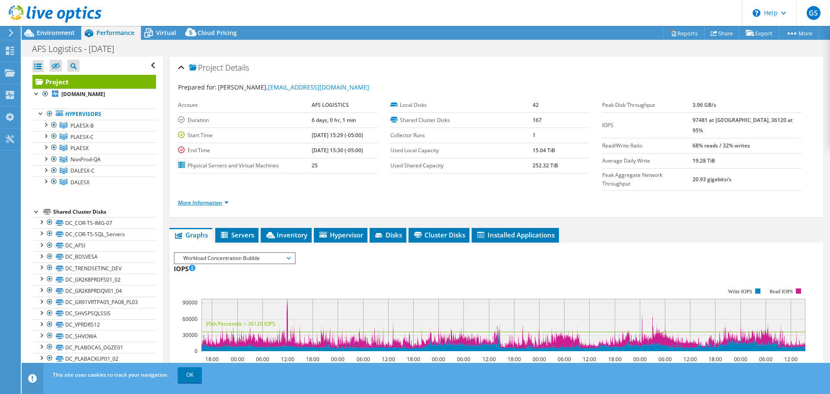
click at [224, 199] on link "More Information" at bounding box center [203, 202] width 51 height 7
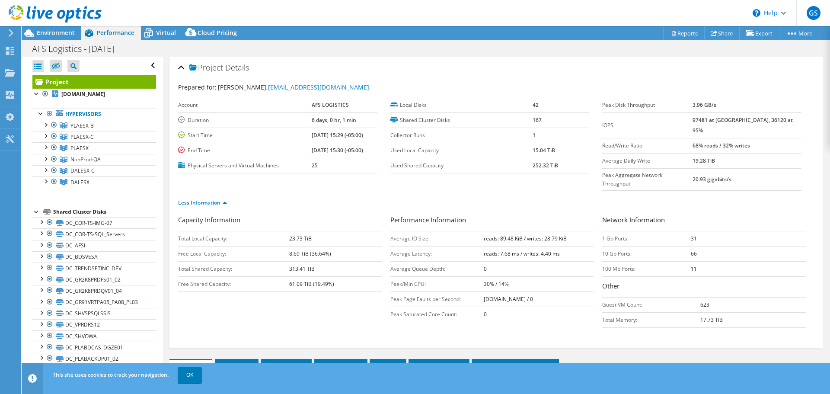
click at [384, 66] on div "Project Details" at bounding box center [496, 68] width 636 height 19
